Goal: Task Accomplishment & Management: Manage account settings

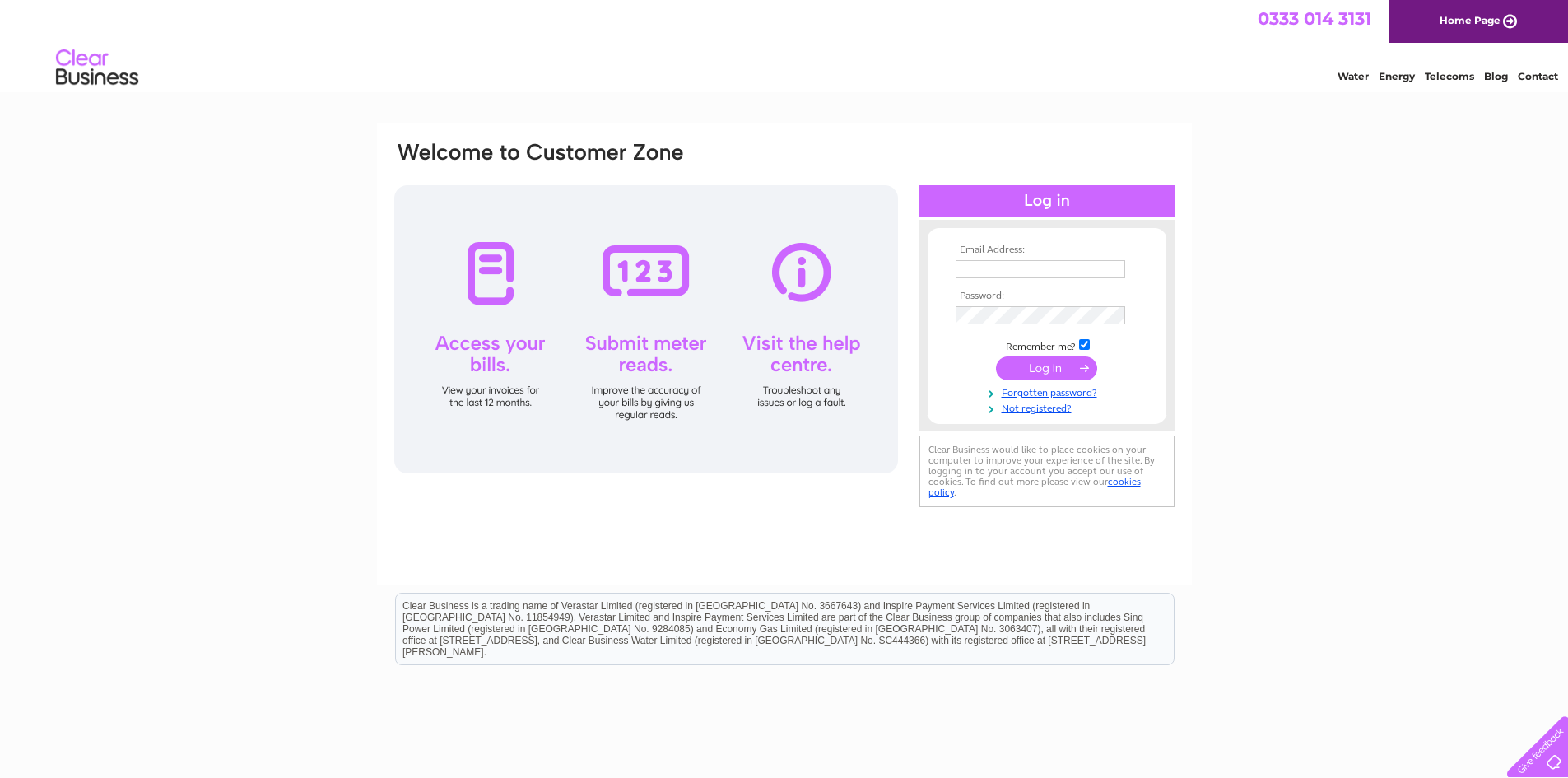
click at [1016, 268] on input "text" at bounding box center [1041, 269] width 170 height 18
type input "lyle@robertsonandpaeterson.co.uk"
click at [996, 359] on input "submit" at bounding box center [1046, 370] width 101 height 23
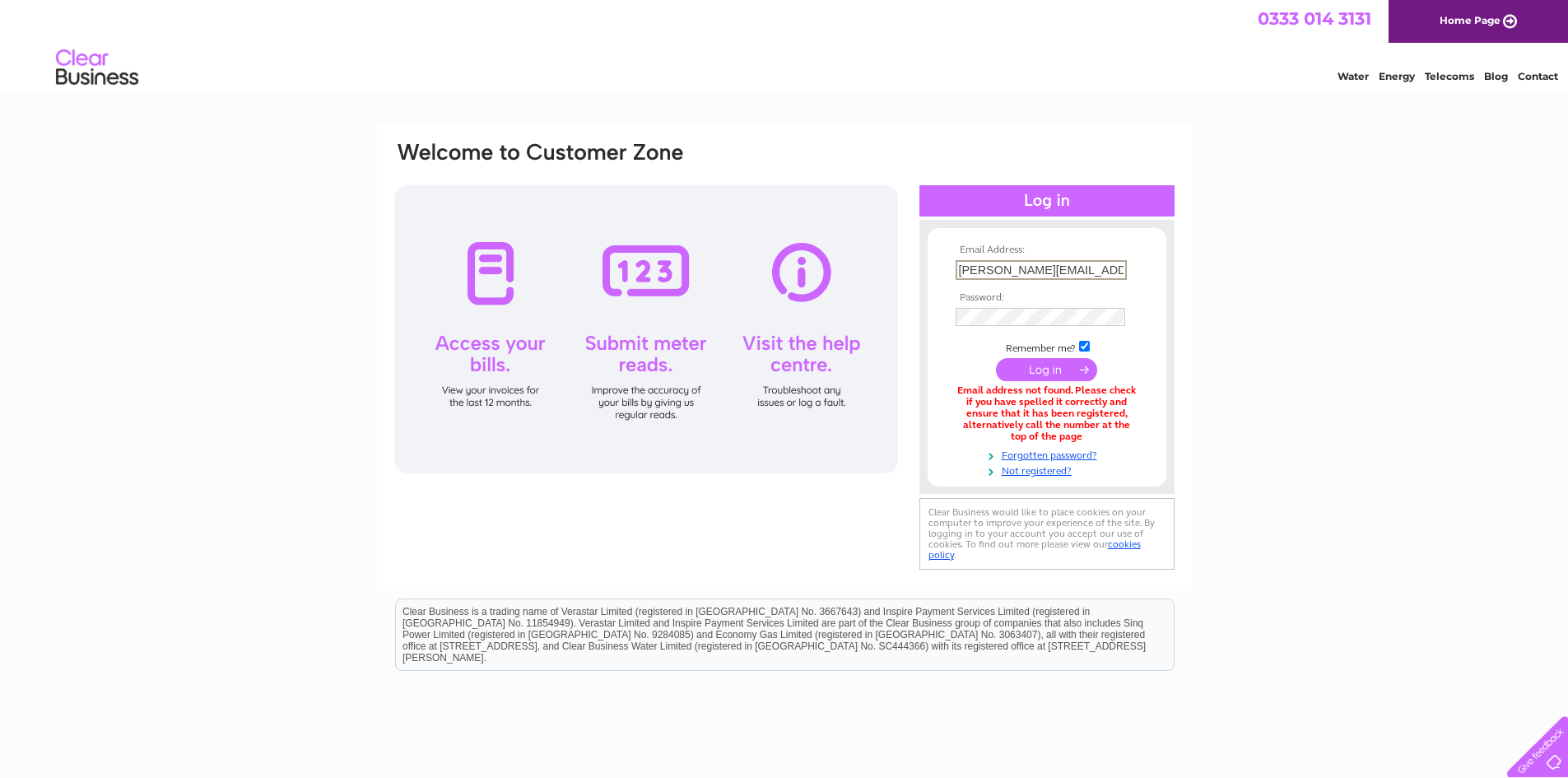
click at [1067, 266] on input "lyle@robertsonandpaeterson.co.uk" at bounding box center [1041, 270] width 171 height 20
type input "lyle@robertsonandpeterson.co.uk"
click at [996, 359] on input "submit" at bounding box center [1046, 370] width 101 height 23
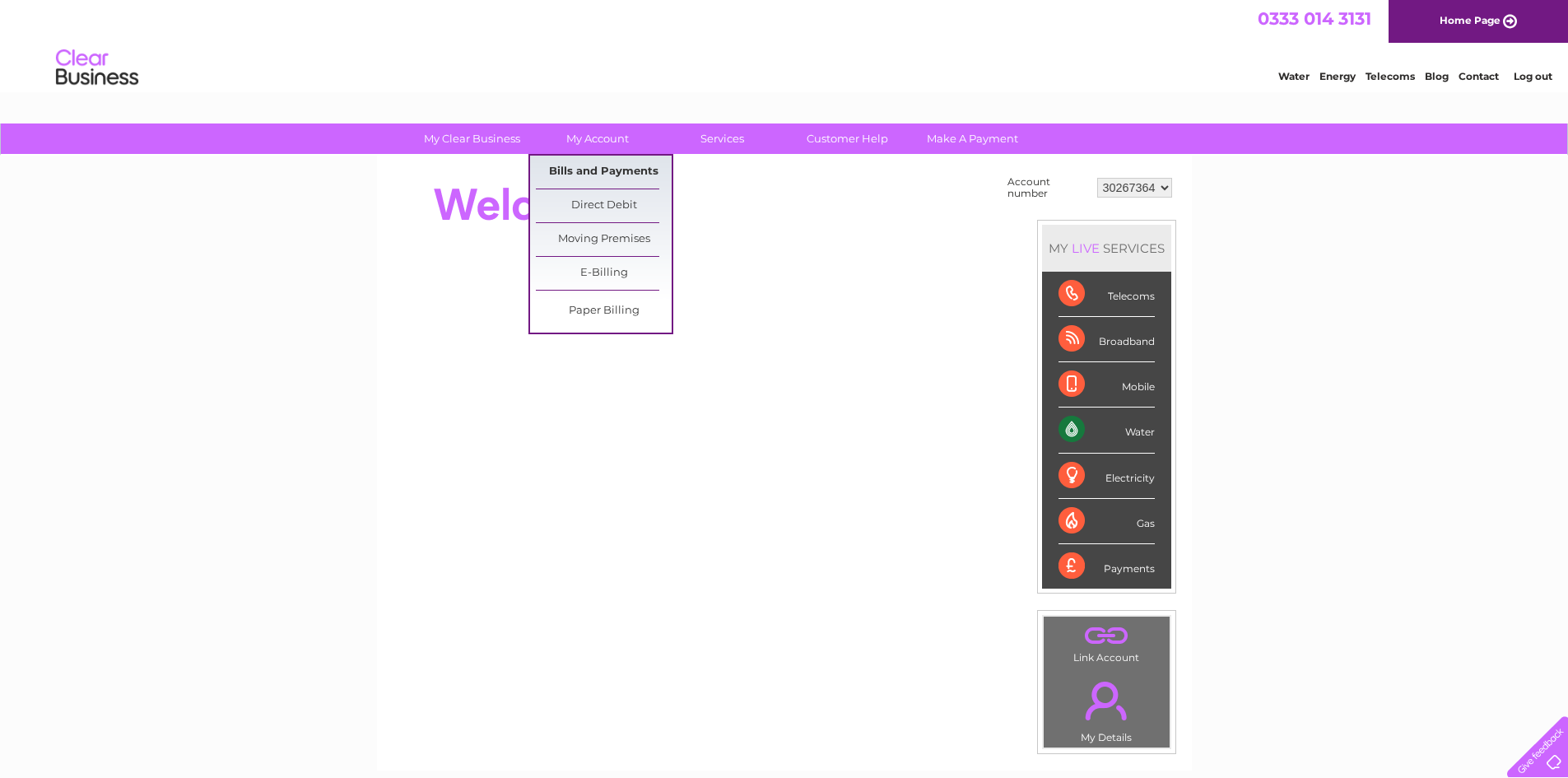
click at [602, 171] on link "Bills and Payments" at bounding box center [603, 172] width 136 height 33
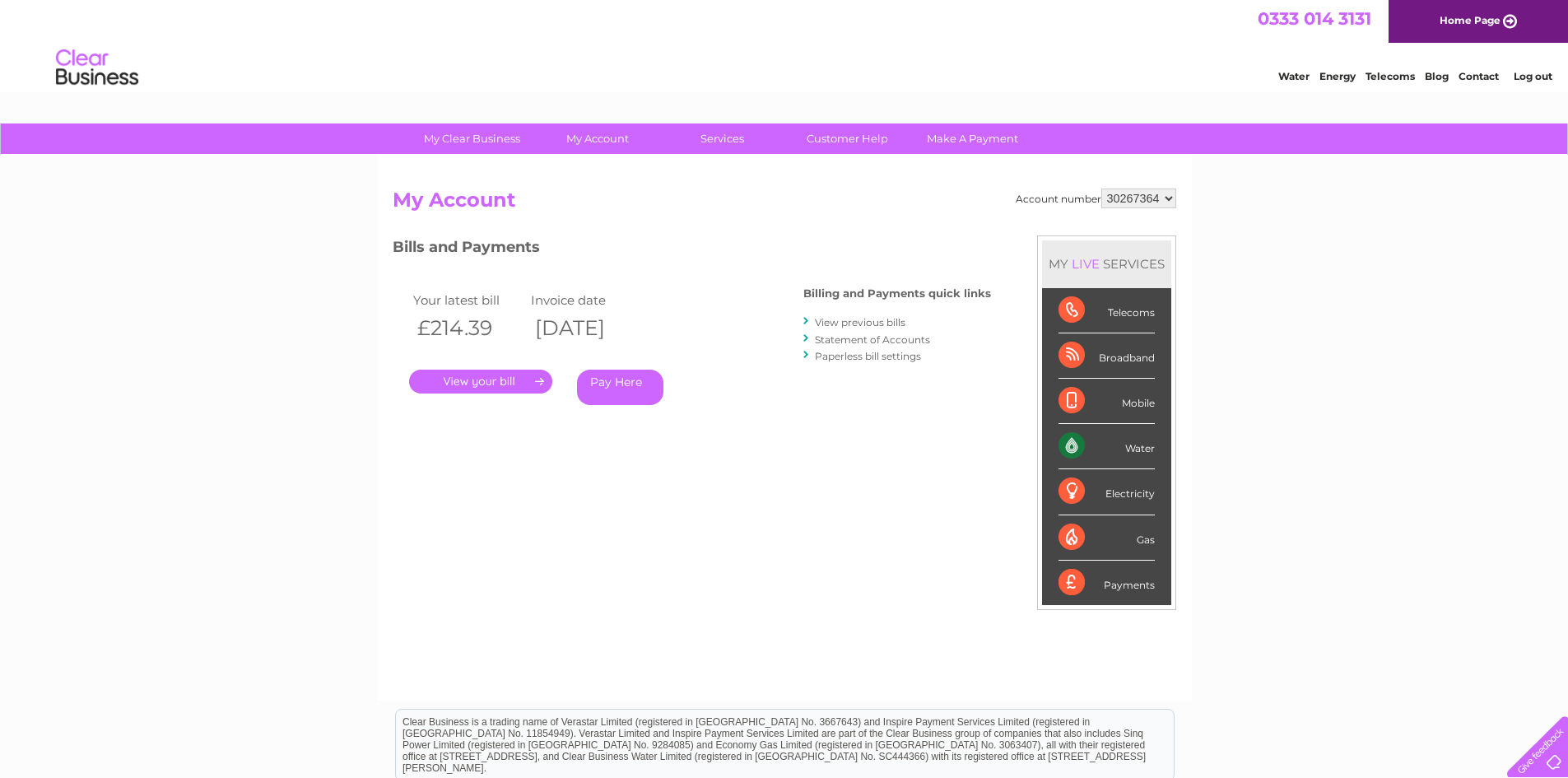
click at [878, 340] on link "Statement of Accounts" at bounding box center [873, 340] width 115 height 12
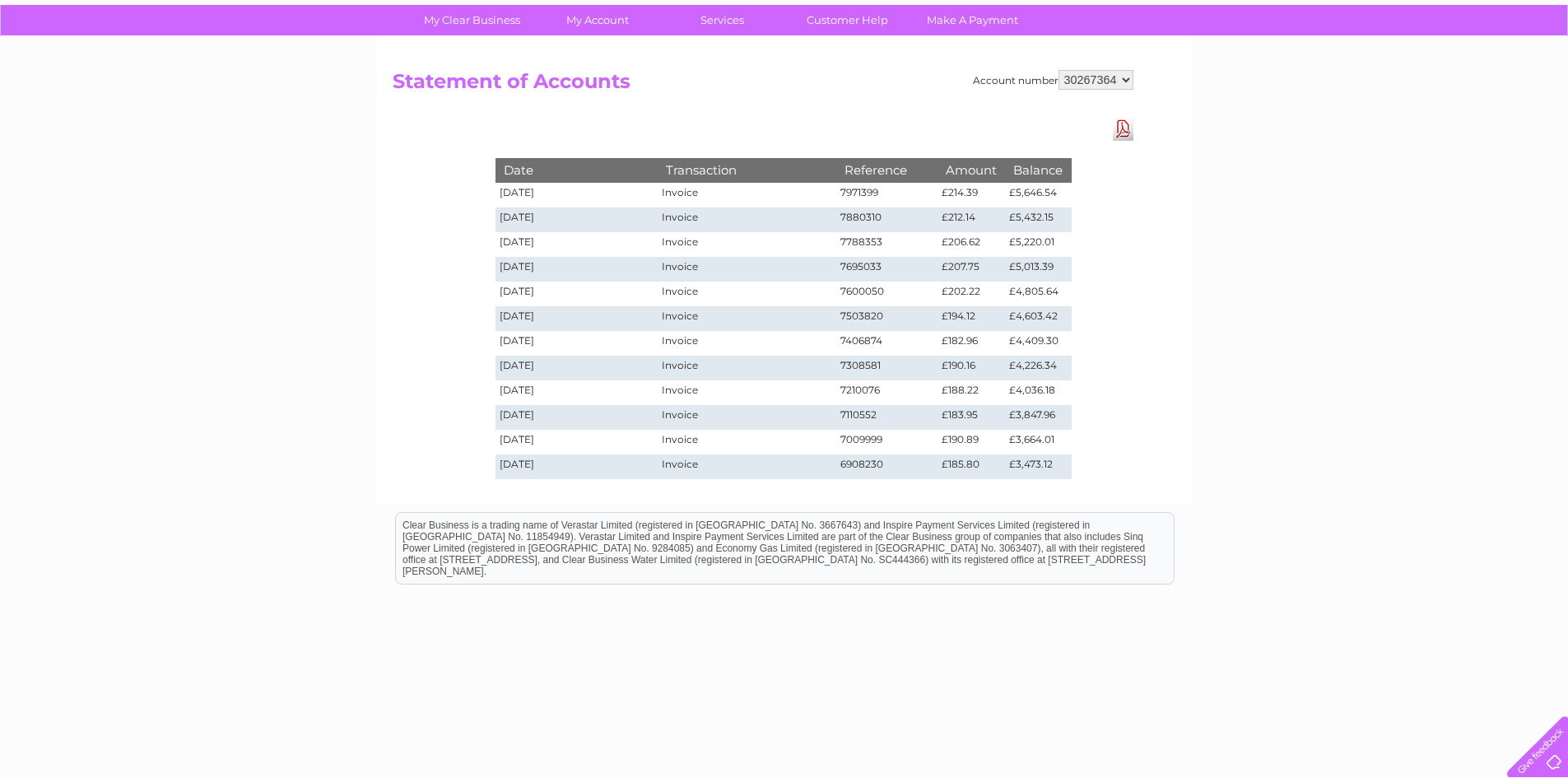
scroll to position [138, 0]
